Goal: Transaction & Acquisition: Purchase product/service

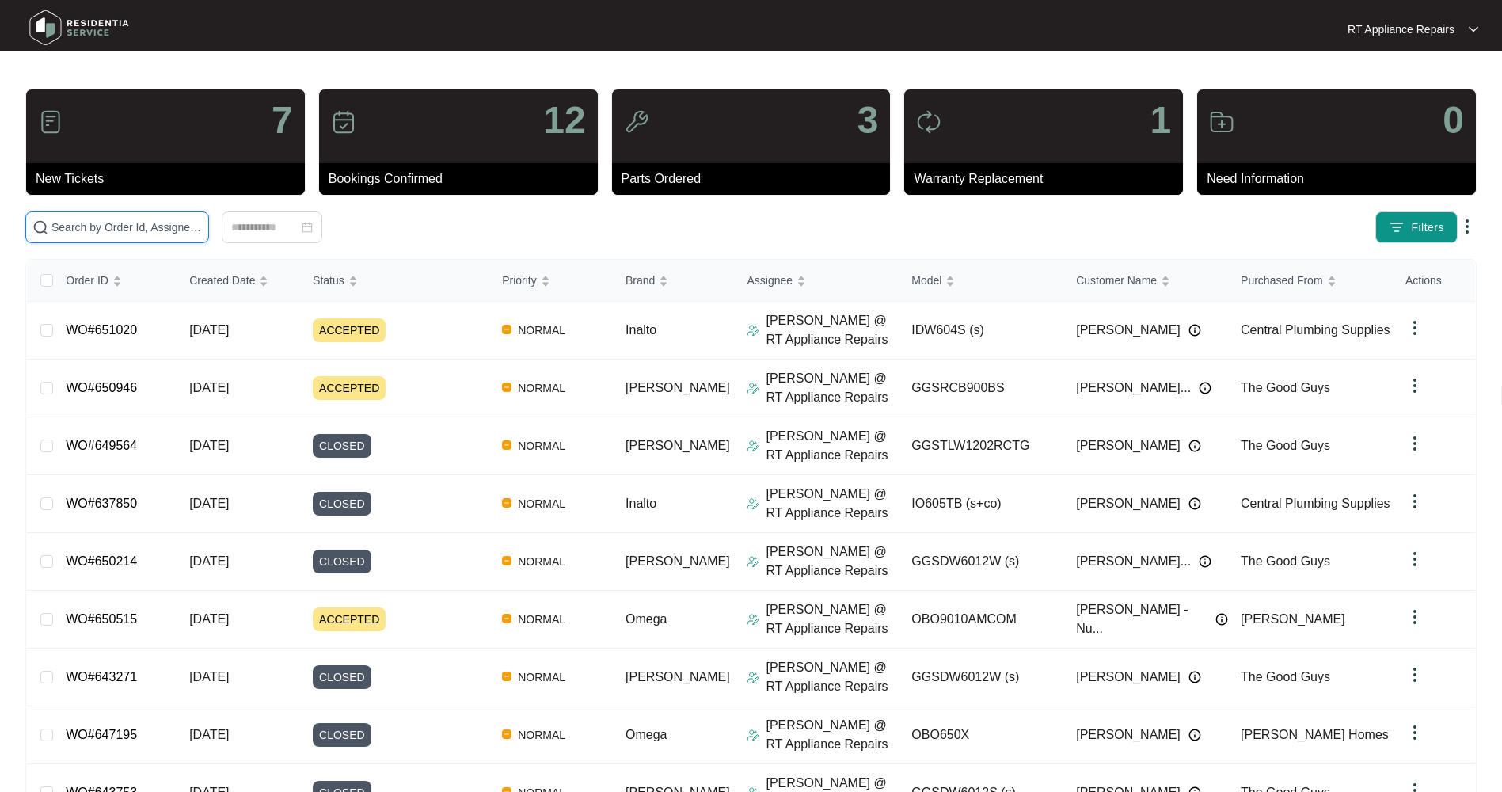
click at [162, 232] on input "text" at bounding box center [126, 227] width 150 height 17
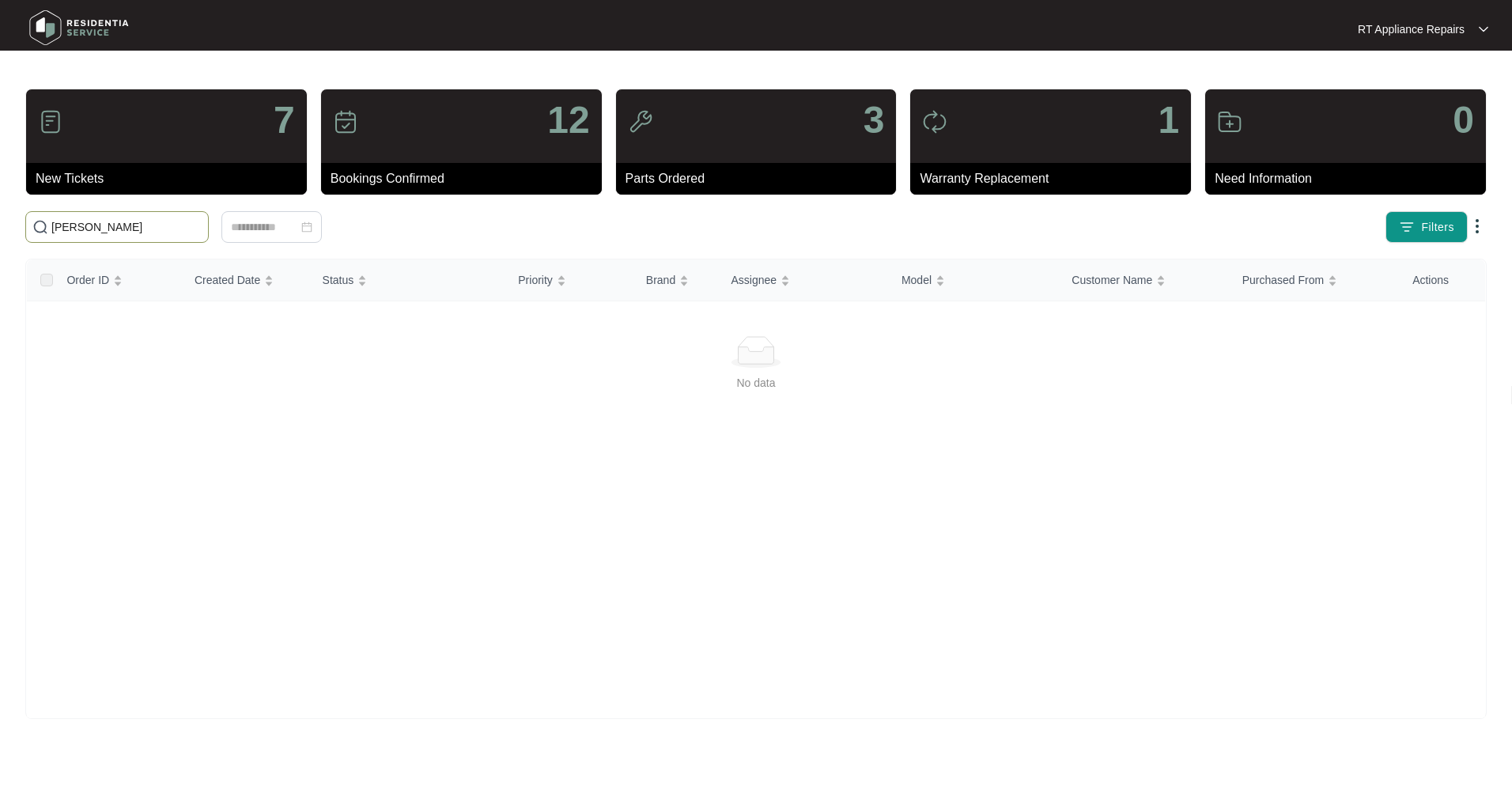
drag, startPoint x: 102, startPoint y: 231, endPoint x: 19, endPoint y: 226, distance: 83.2
click at [19, 226] on div "[PERSON_NAME]" at bounding box center [335, 227] width 632 height 32
paste input "643578"
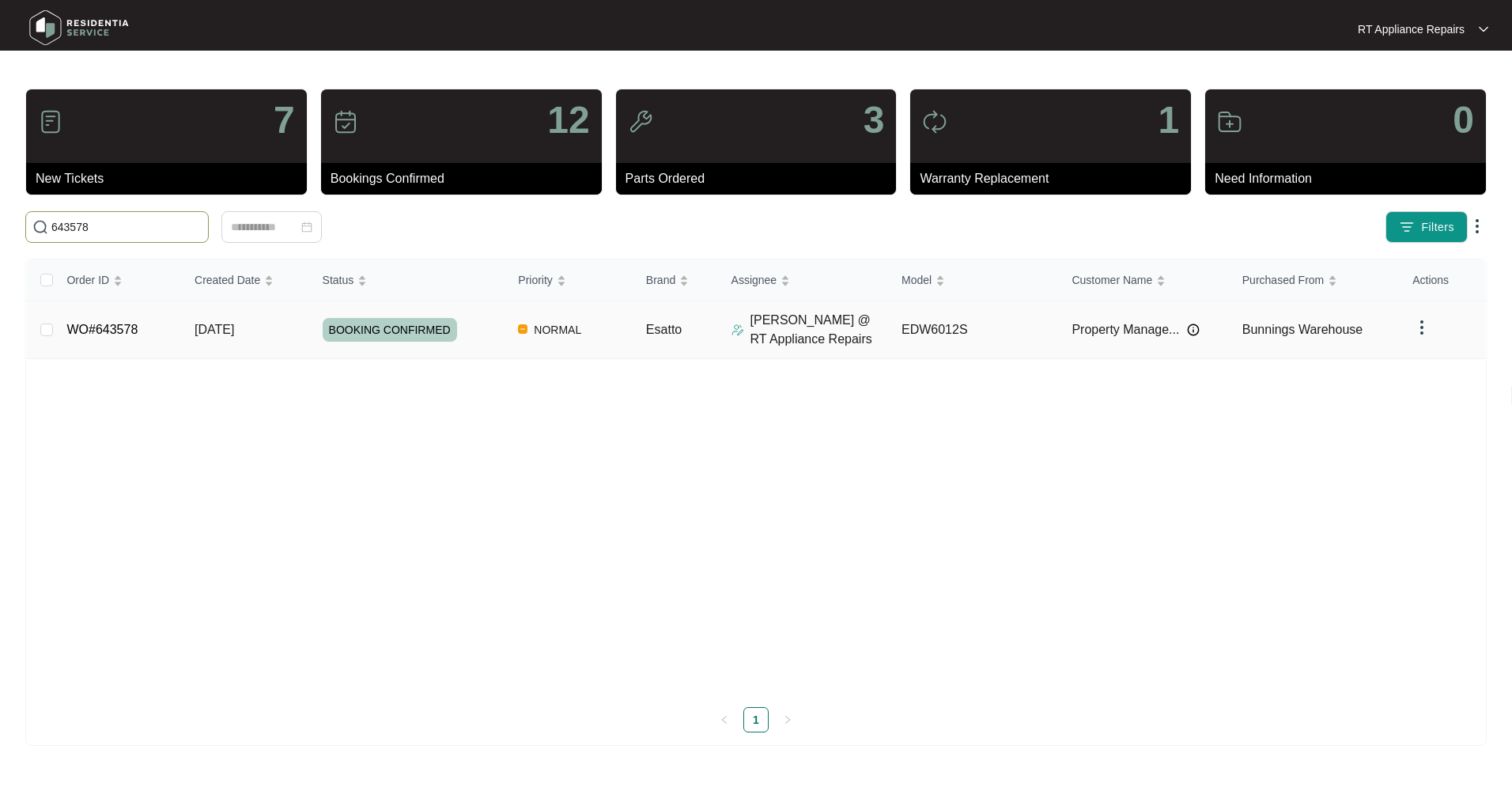
type input "643578"
click at [219, 329] on span "[DATE]" at bounding box center [215, 329] width 40 height 13
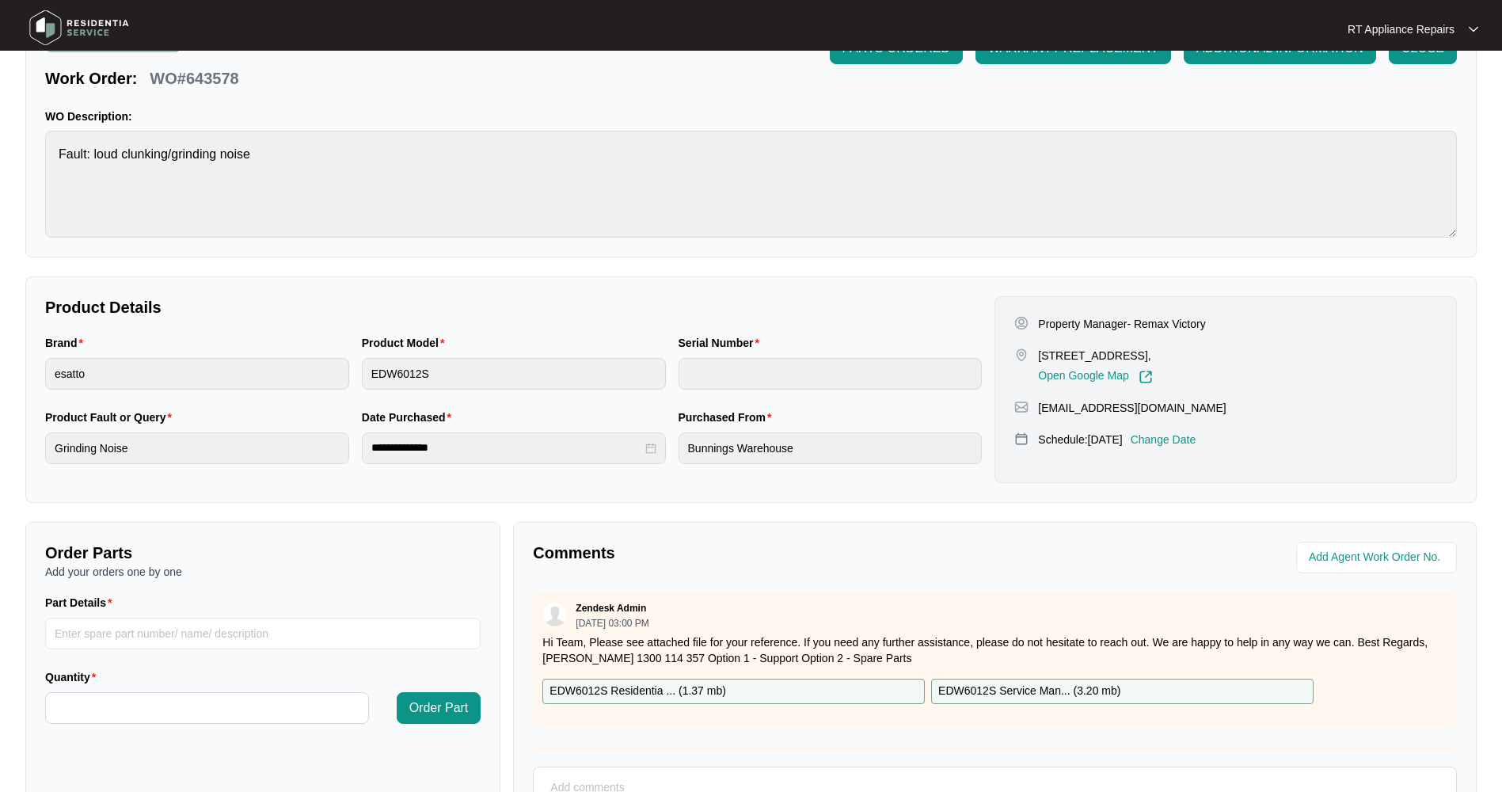
scroll to position [238, 0]
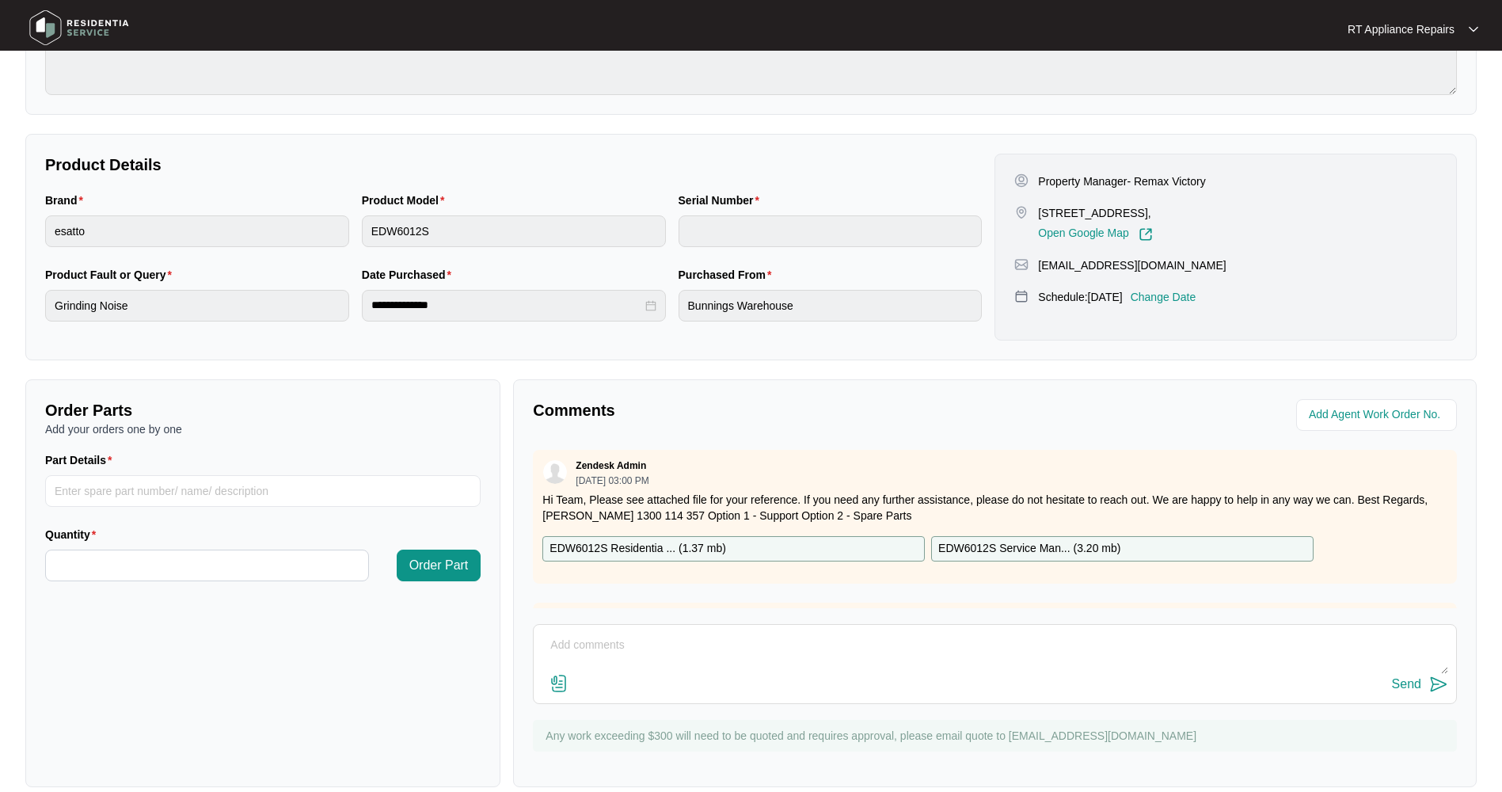
click at [1165, 296] on p "Change Date" at bounding box center [1164, 297] width 66 height 16
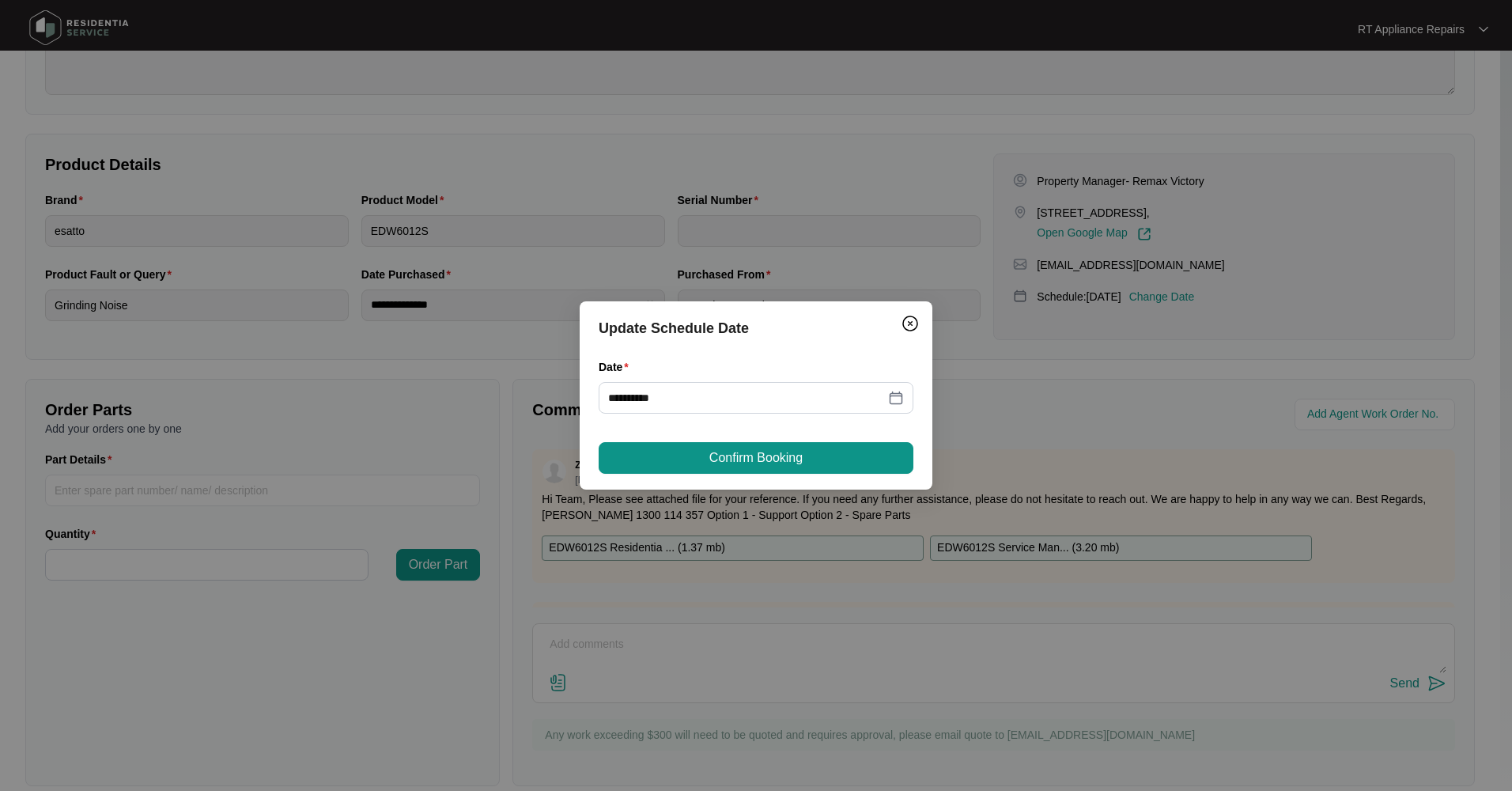
click at [905, 398] on div "**********" at bounding box center [755, 397] width 315 height 32
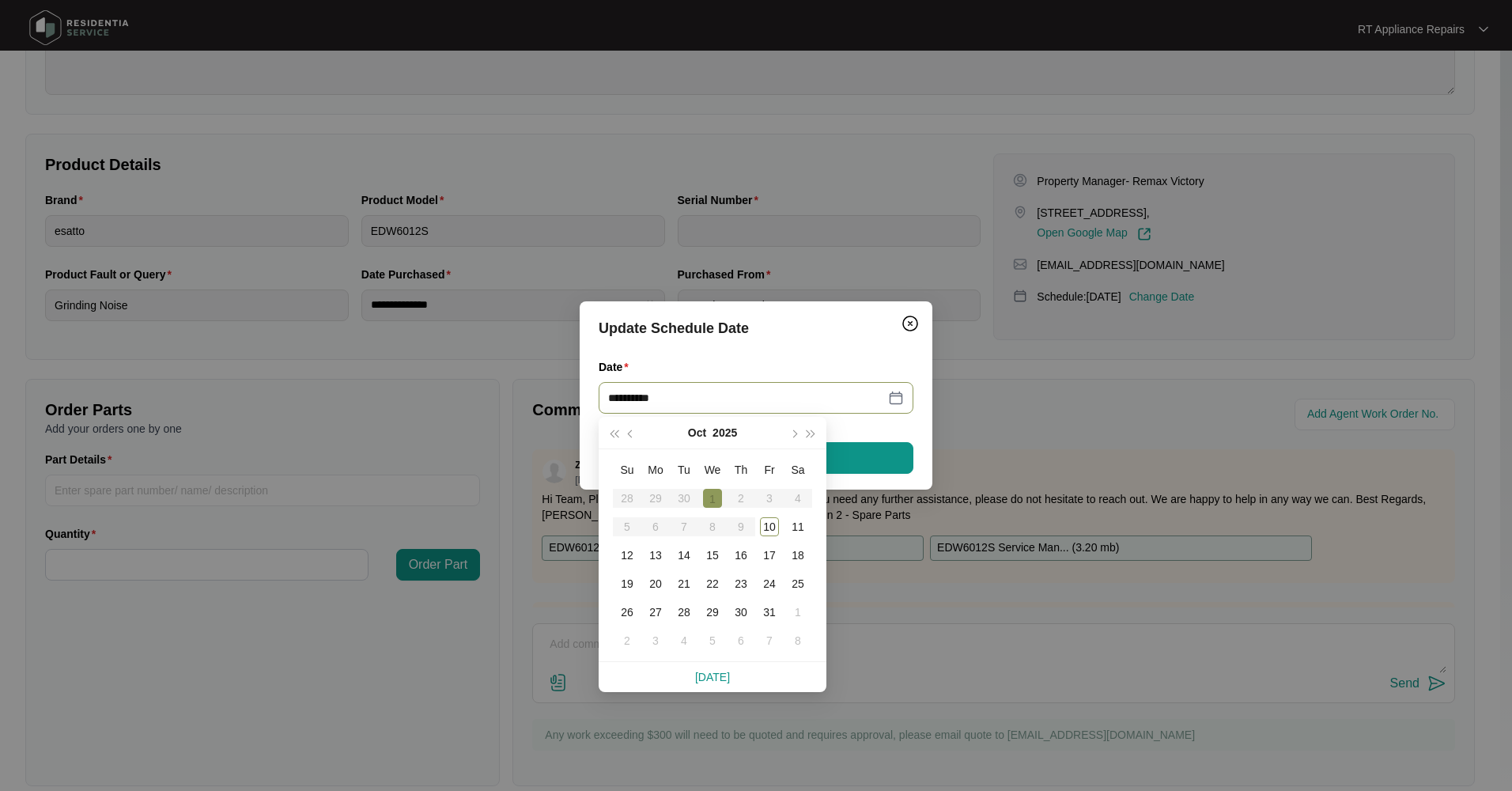
type input "**********"
click at [765, 525] on div "10" at bounding box center [769, 526] width 19 height 19
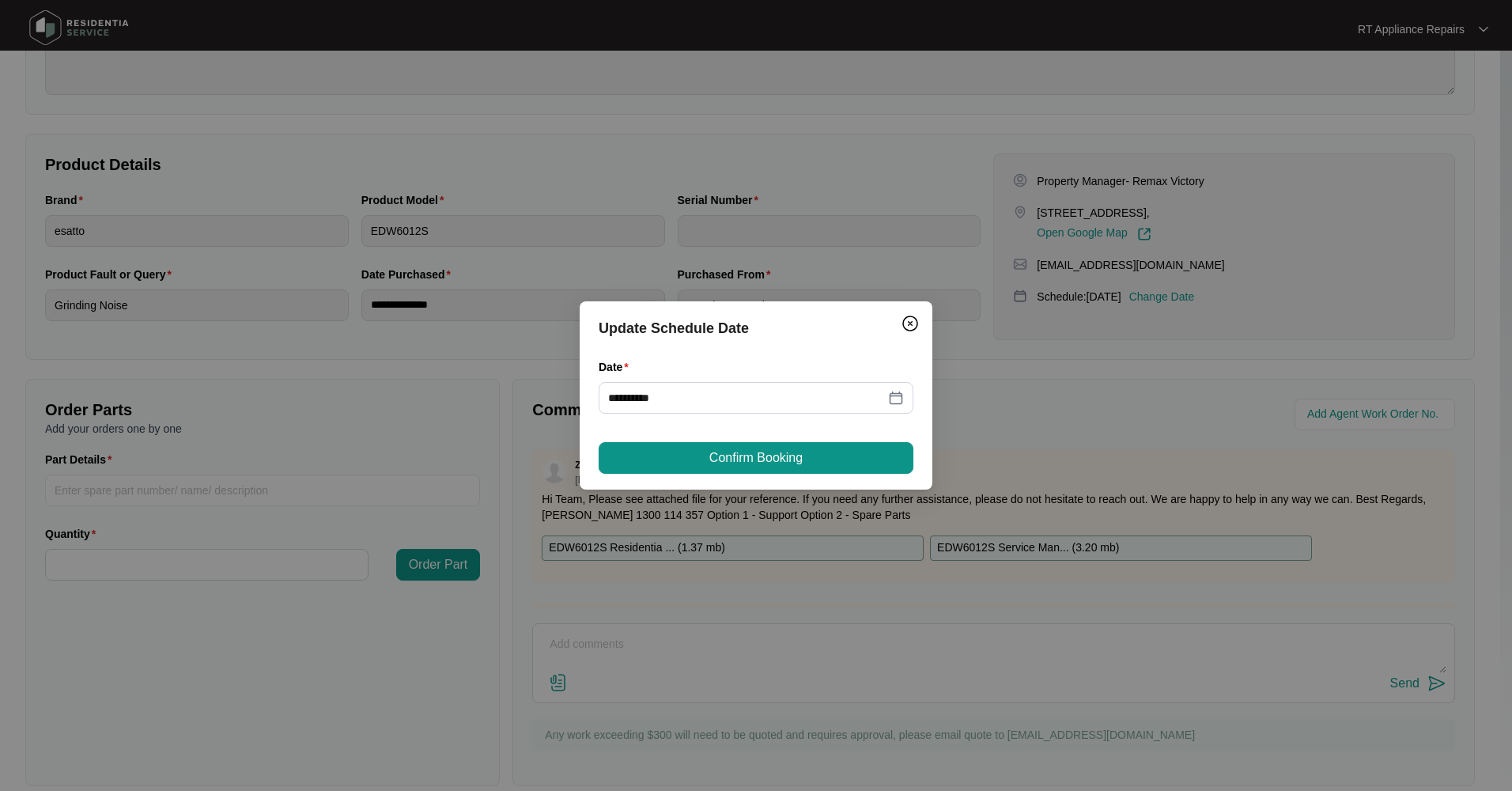
click at [767, 465] on span "Confirm Booking" at bounding box center [755, 457] width 93 height 19
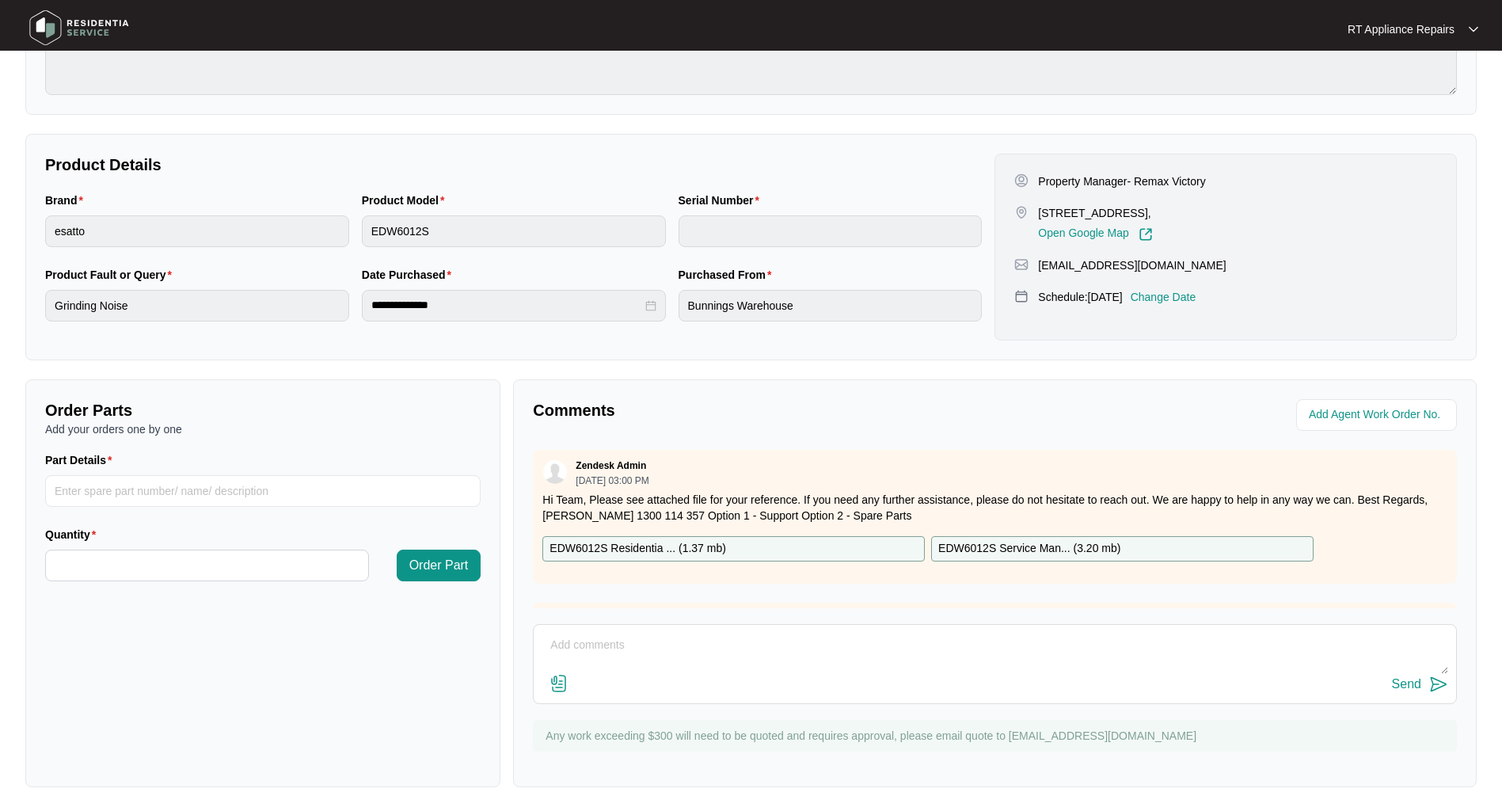
click at [639, 652] on textarea at bounding box center [995, 653] width 906 height 41
paste textarea "[DATE] 15:00 - 15:30 Replaced dispenser as faulty and tested all ok."
type textarea "[DATE] 15:00 - 15:30 Replaced dispenser as faulty and tested all ok."
click at [1434, 681] on img at bounding box center [1438, 684] width 19 height 19
click at [614, 644] on textarea at bounding box center [995, 653] width 906 height 41
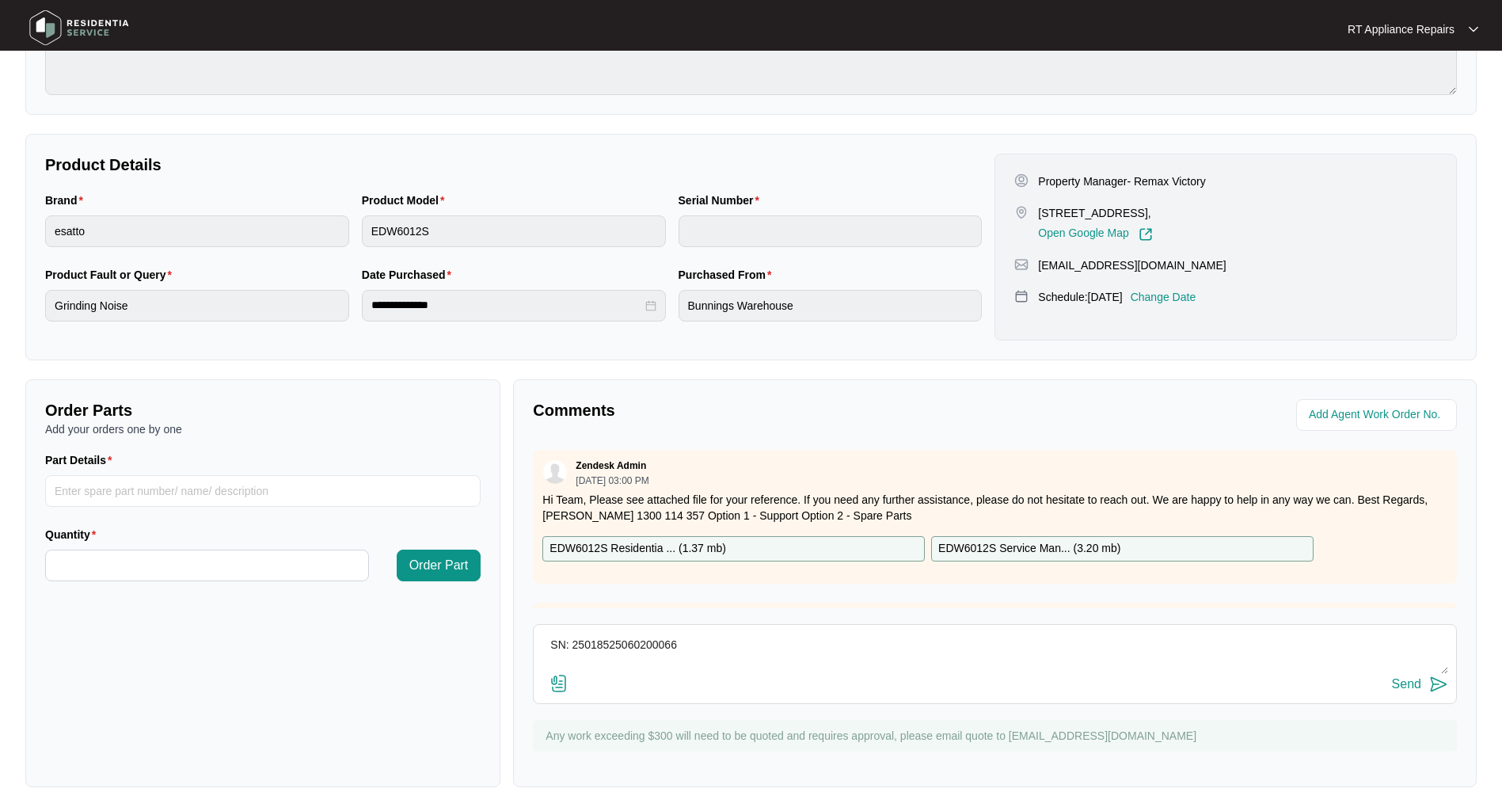
click at [553, 645] on textarea "SN: 25018525060200066" at bounding box center [995, 653] width 906 height 41
click at [564, 641] on textarea "SN: 25018525060200066" at bounding box center [995, 653] width 906 height 41
paste textarea "EDW6012S"
type textarea "EDW6012S SN: 25018525060200066"
click at [1431, 682] on img at bounding box center [1438, 684] width 19 height 19
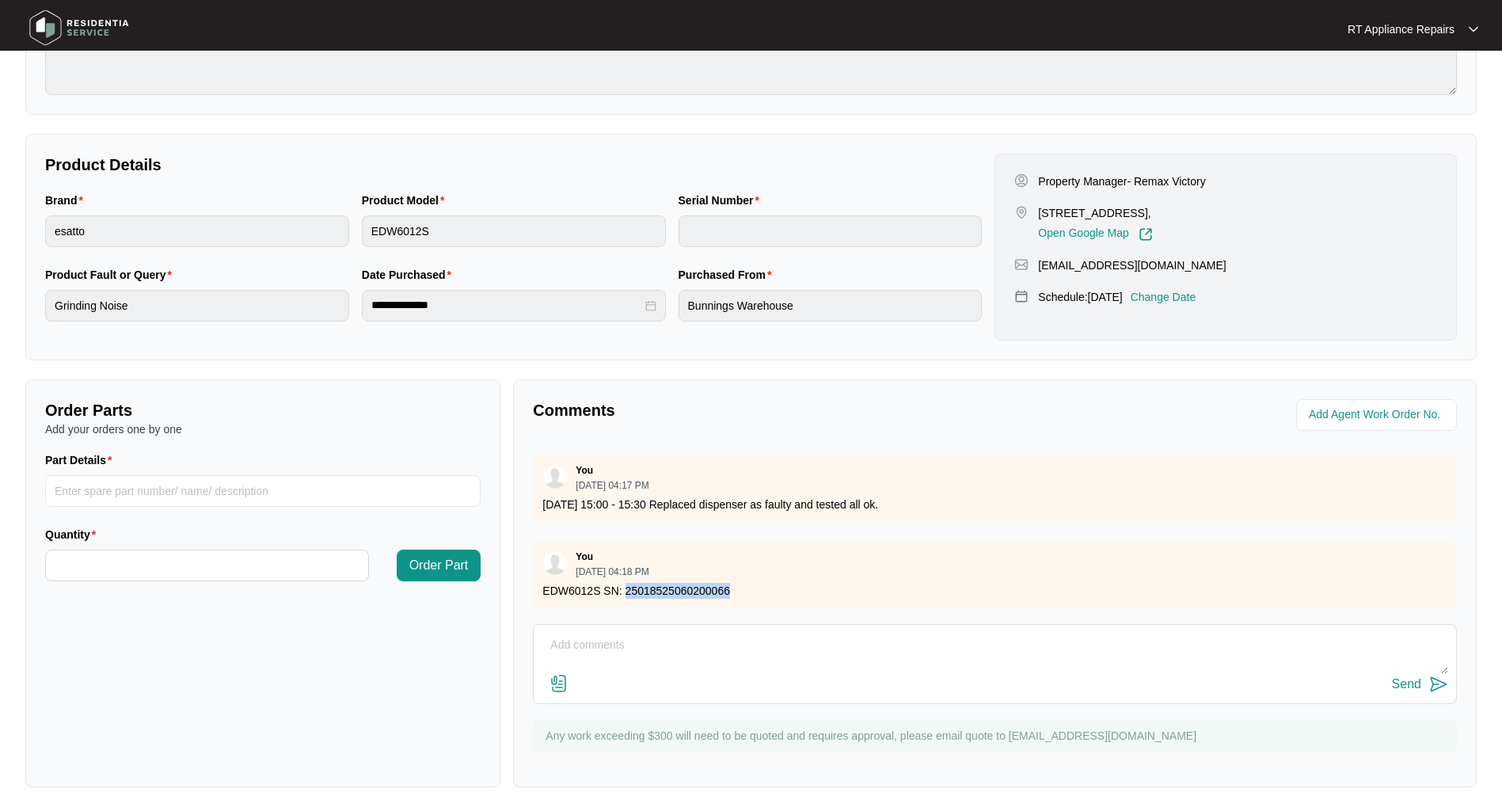
drag, startPoint x: 627, startPoint y: 579, endPoint x: 729, endPoint y: 576, distance: 102.2
click at [729, 583] on p "EDW6012S SN: 25018525060200066" at bounding box center [994, 591] width 905 height 16
copy p "25018525060200066"
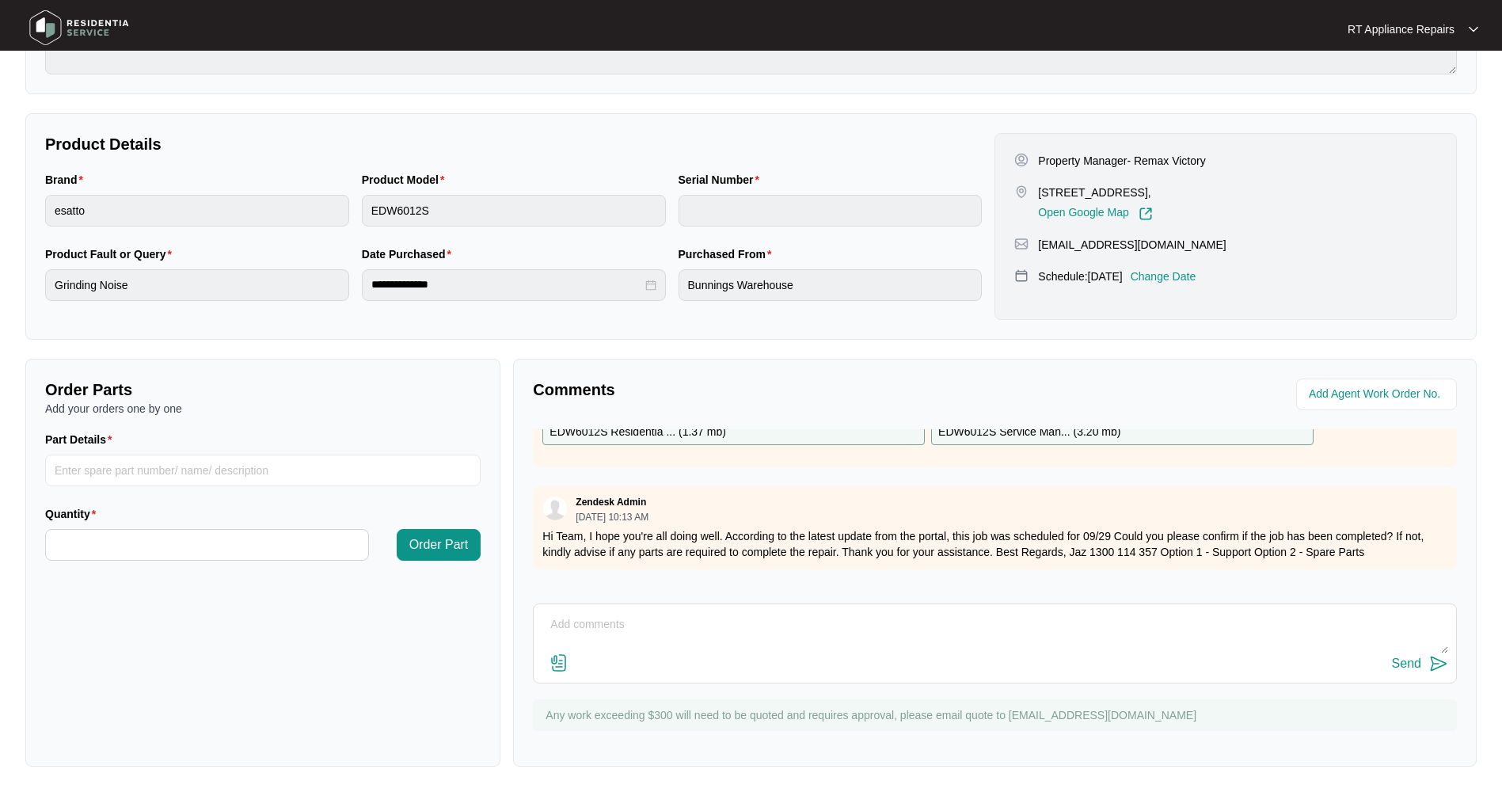
scroll to position [32, 0]
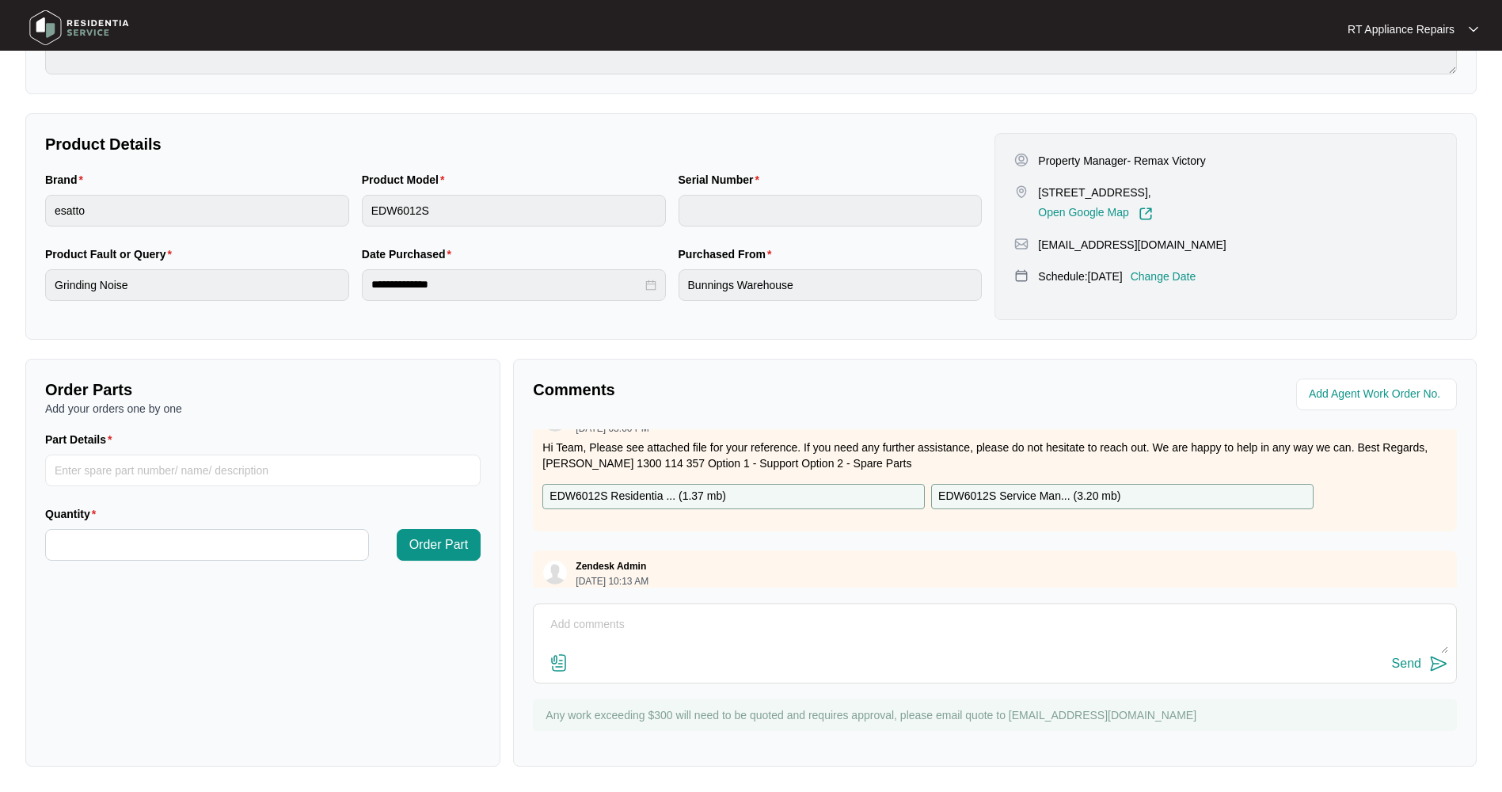
click at [640, 493] on p "EDW6012S Residentia ... ( 1.37 mb )" at bounding box center [637, 496] width 177 height 17
click at [167, 469] on input "Part Details" at bounding box center [262, 470] width 435 height 32
type input "1 x Loc 208, SP11808 Soap Box"
click at [159, 543] on input "Quantity" at bounding box center [207, 545] width 322 height 30
type input "*"
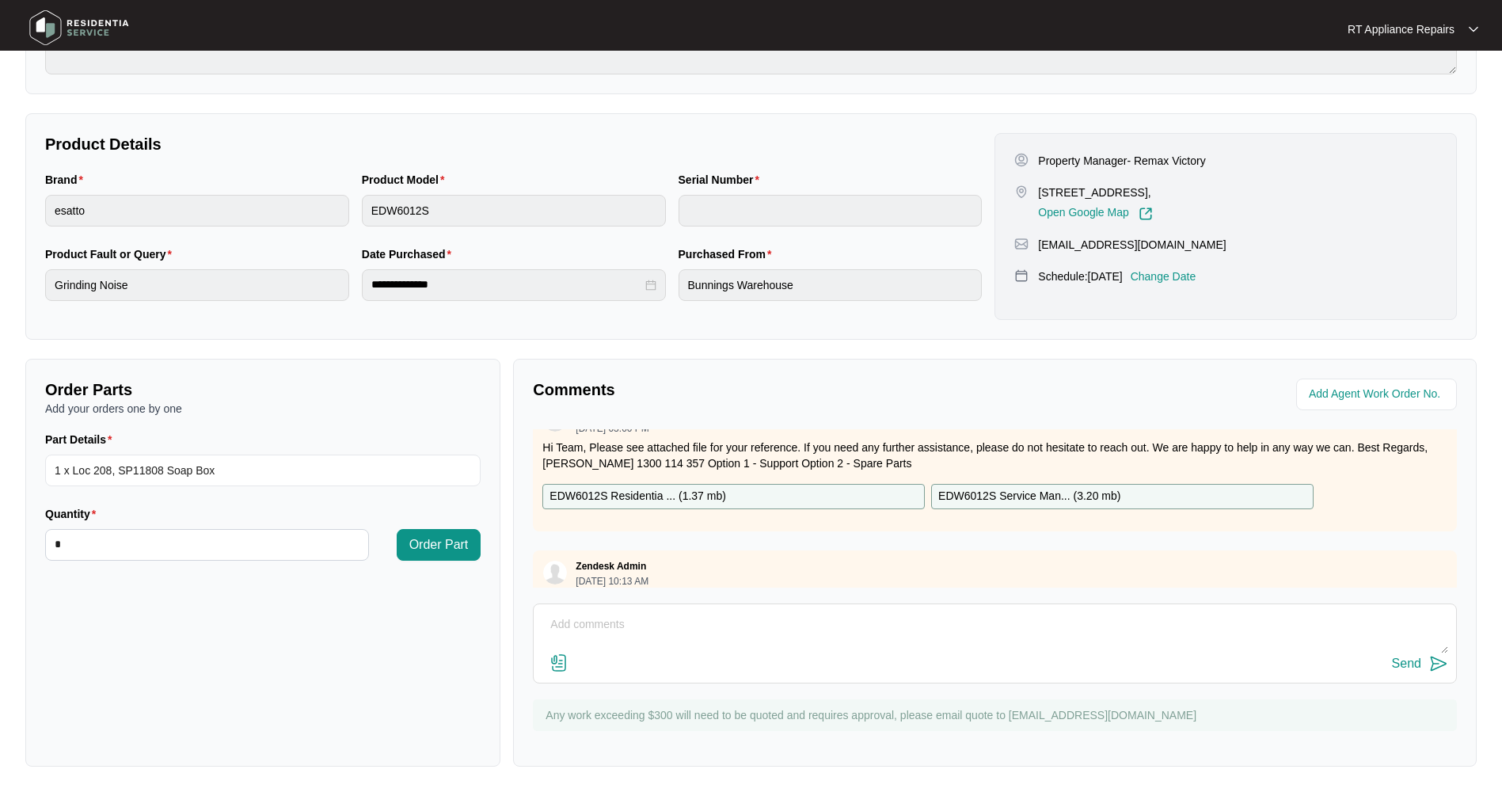
click at [439, 553] on span "Order Part" at bounding box center [438, 544] width 59 height 19
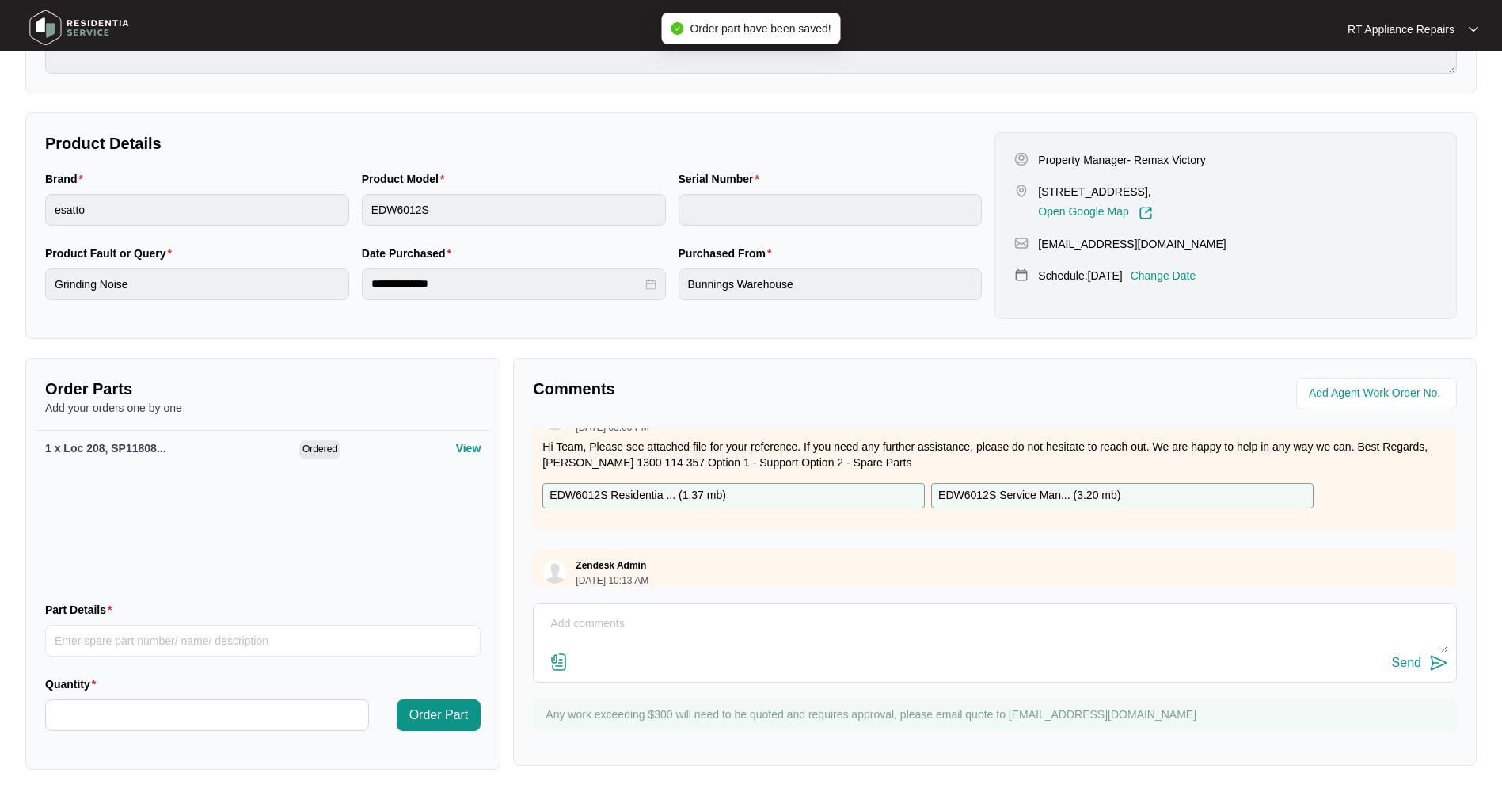
click at [640, 622] on textarea at bounding box center [995, 631] width 906 height 41
drag, startPoint x: 610, startPoint y: 625, endPoint x: 708, endPoint y: 620, distance: 97.5
click at [694, 620] on textarea "Order new spa[" at bounding box center [995, 631] width 906 height 41
type textarea "Order new soap box to replace my van stock. Job is complete"
click at [1437, 659] on img at bounding box center [1438, 662] width 19 height 19
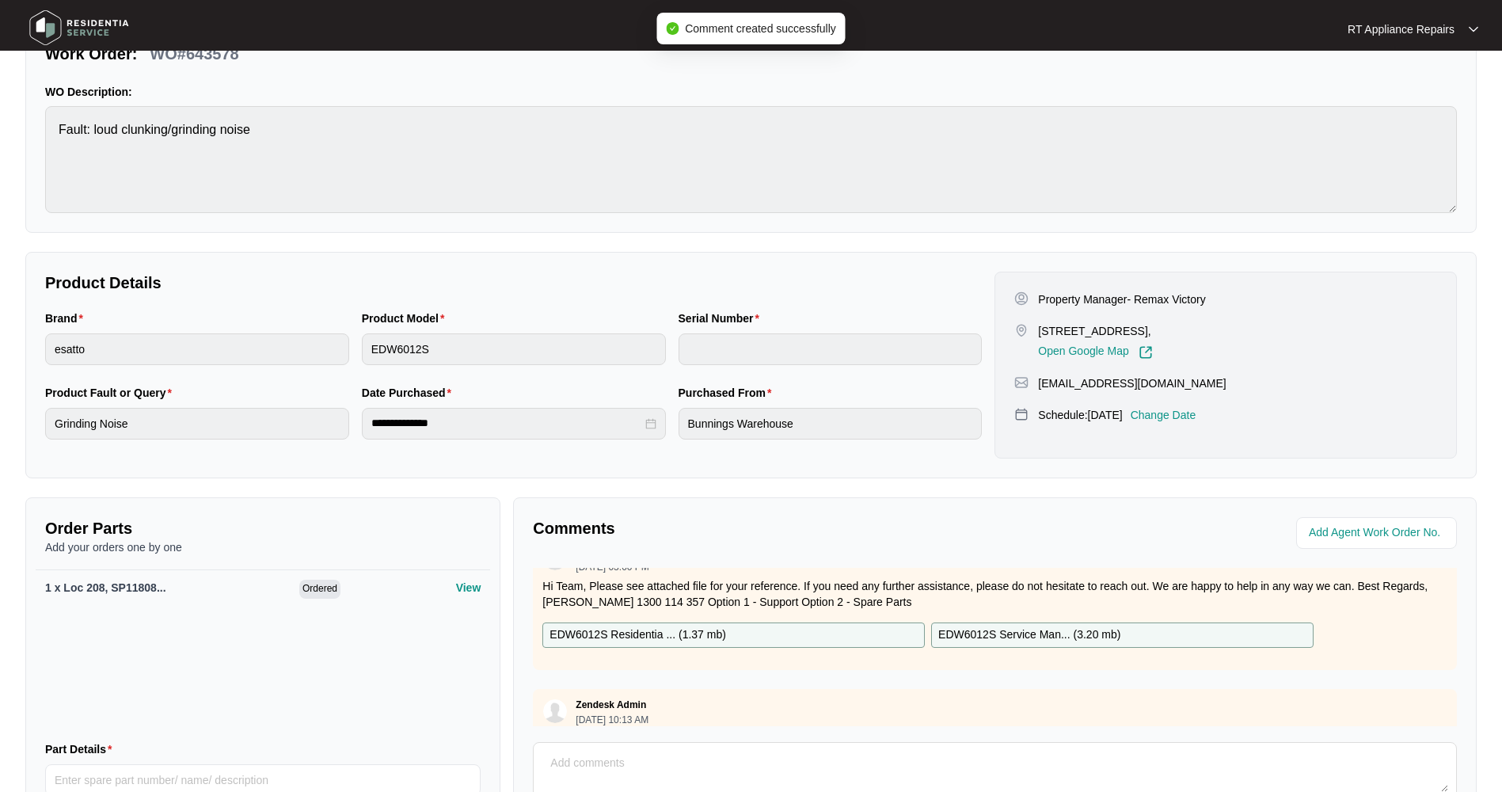
scroll to position [0, 0]
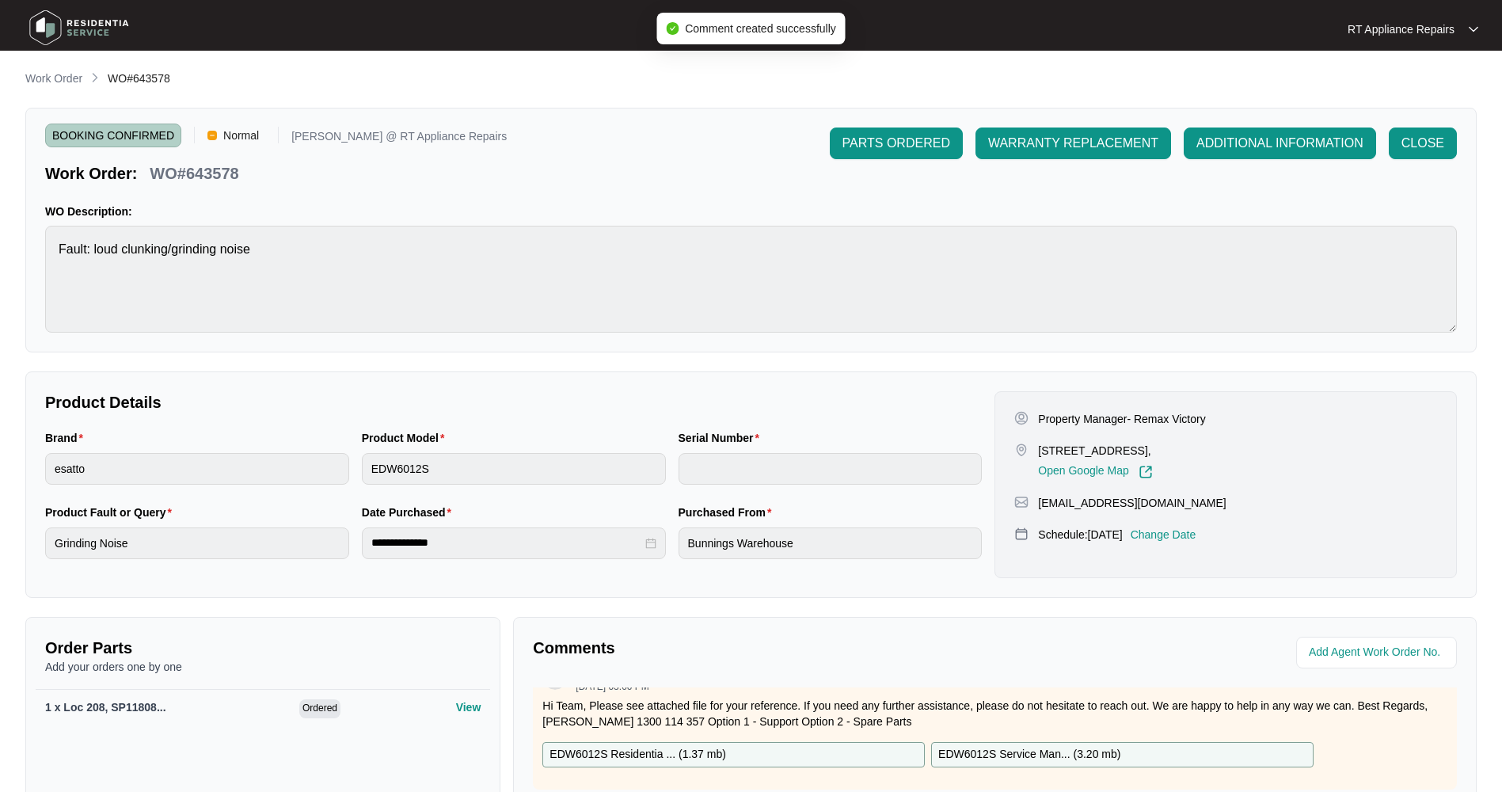
click at [872, 147] on span "PARTS ORDERED" at bounding box center [896, 143] width 108 height 19
click at [1430, 35] on p "RT Appliance Repairs" at bounding box center [1400, 29] width 107 height 16
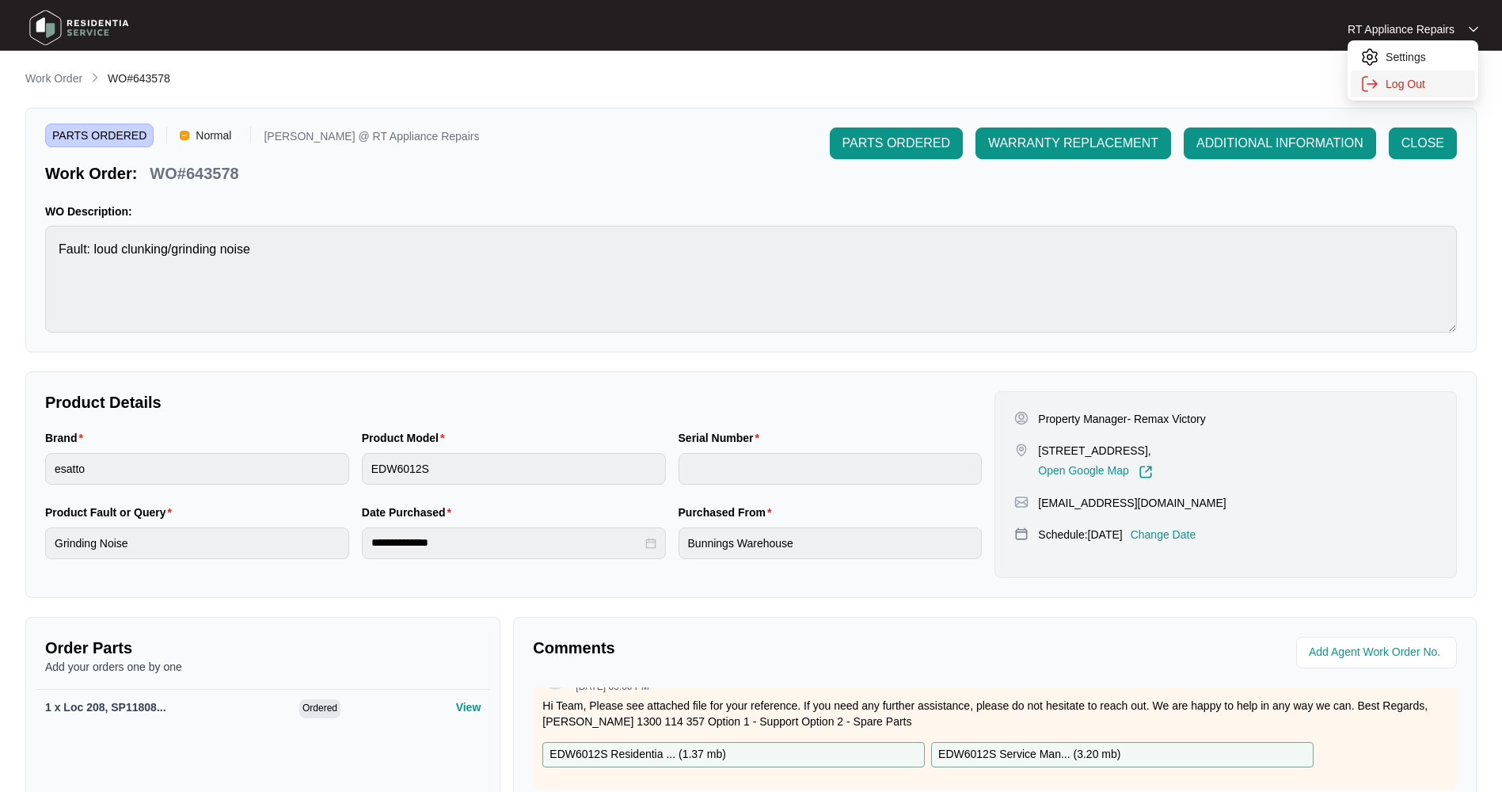
click at [1425, 88] on p "Log Out" at bounding box center [1425, 84] width 80 height 16
